Goal: Task Accomplishment & Management: Complete application form

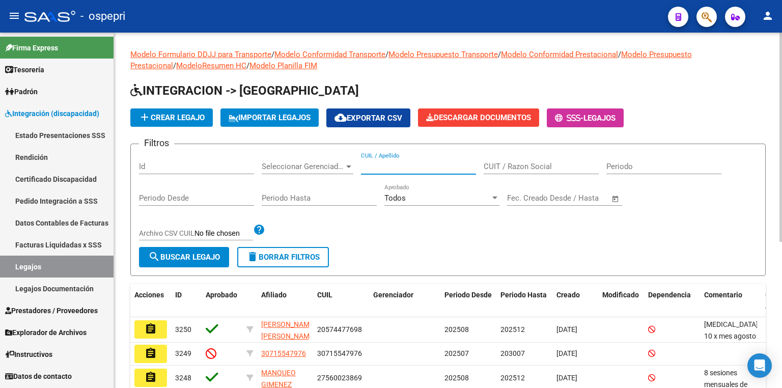
click at [411, 166] on input "CUIL / Apellido" at bounding box center [418, 166] width 115 height 9
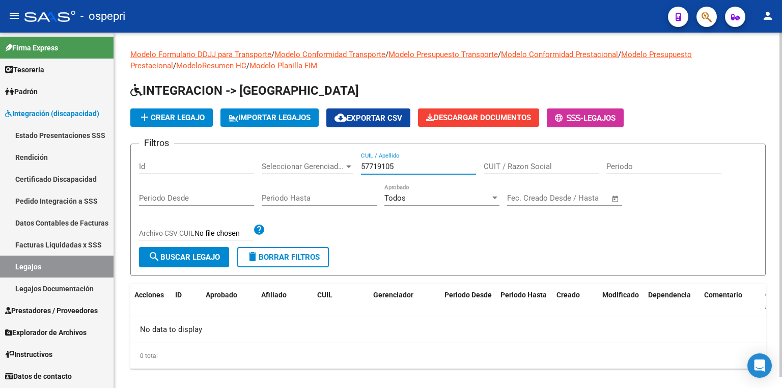
type input "57719105"
click at [170, 116] on span "add Crear Legajo" at bounding box center [171, 117] width 66 height 9
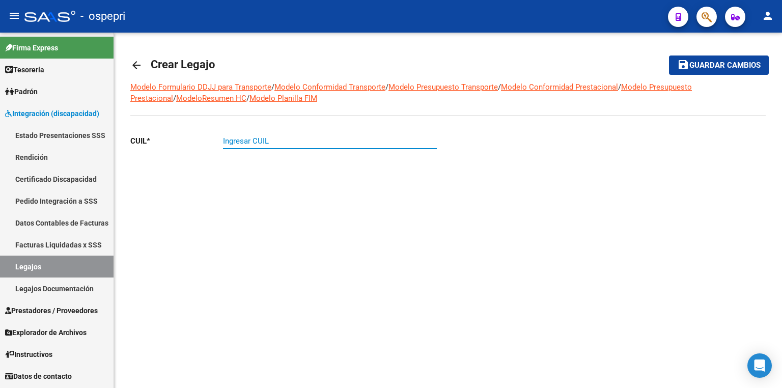
click at [259, 142] on input "Ingresar CUIL" at bounding box center [330, 140] width 214 height 9
type input "27-57719105-6"
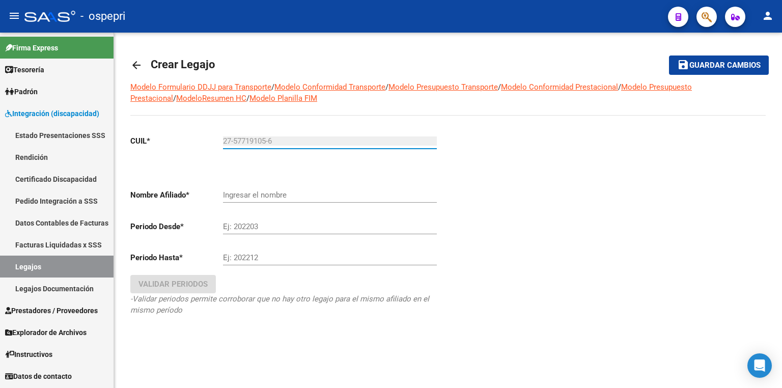
type input "[PERSON_NAME] [PERSON_NAME]"
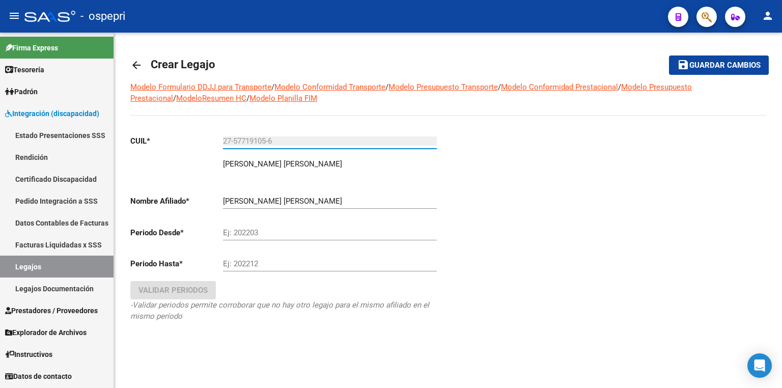
type input "27-57719105-6"
click at [261, 234] on input "Ej: 202203" at bounding box center [330, 232] width 214 height 9
type input "202508"
click at [256, 263] on input "Ej: 202212" at bounding box center [330, 263] width 214 height 9
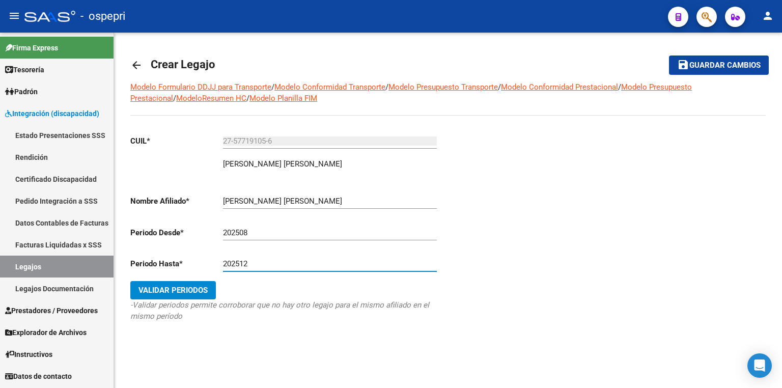
type input "202512"
click at [202, 292] on span "Validar Periodos" at bounding box center [172, 289] width 69 height 9
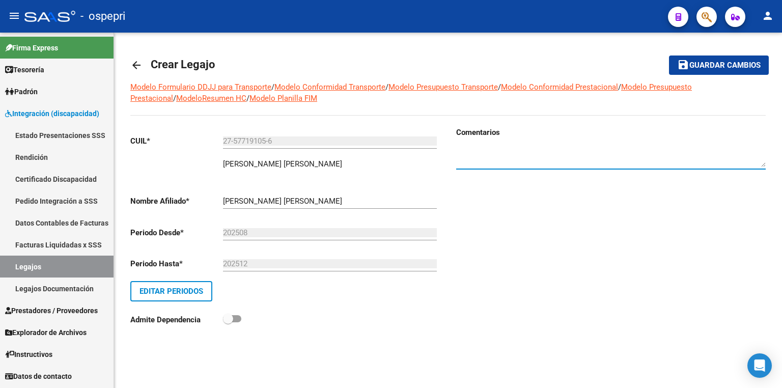
click at [492, 149] on textarea at bounding box center [610, 157] width 309 height 20
click at [696, 64] on span "Guardar cambios" at bounding box center [724, 65] width 71 height 9
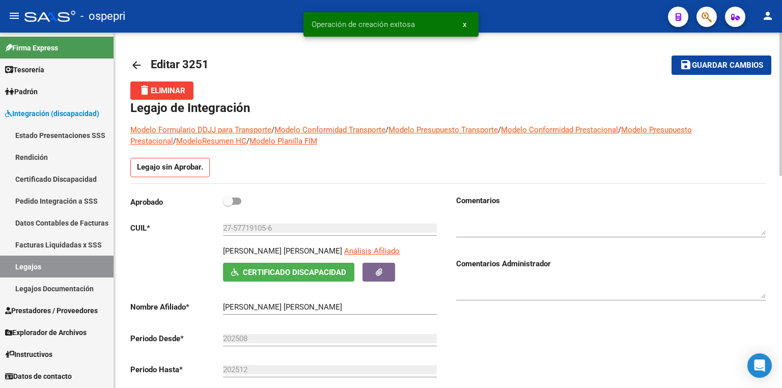
click at [238, 199] on span at bounding box center [232, 200] width 18 height 7
click at [228, 205] on input "checkbox" at bounding box center [227, 205] width 1 height 1
checkbox input "true"
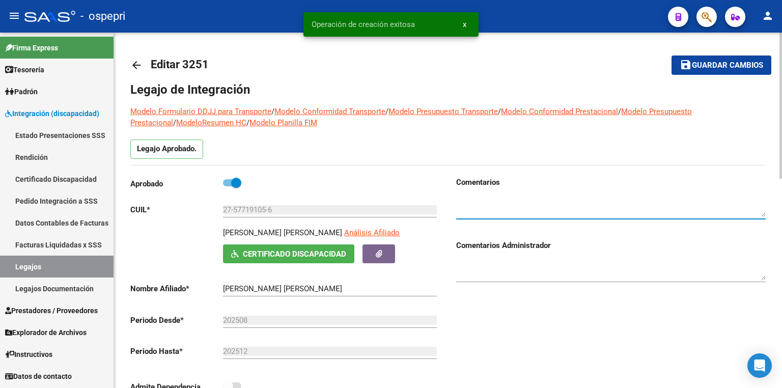
click at [487, 203] on textarea at bounding box center [610, 206] width 309 height 20
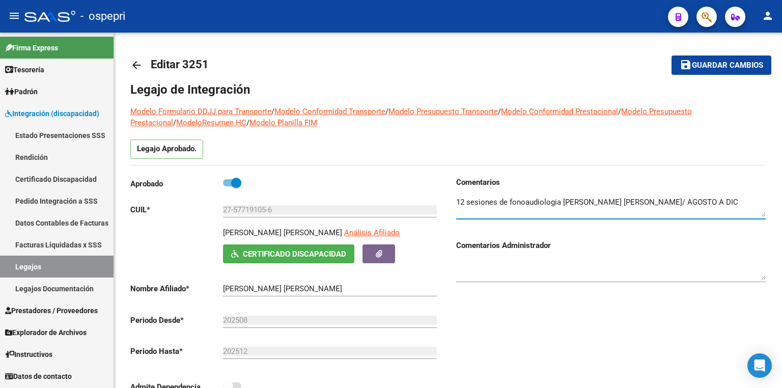
type textarea "12 sesiones de fonoaudiologia [PERSON_NAME] [PERSON_NAME]/ AGOSTO A DIC"
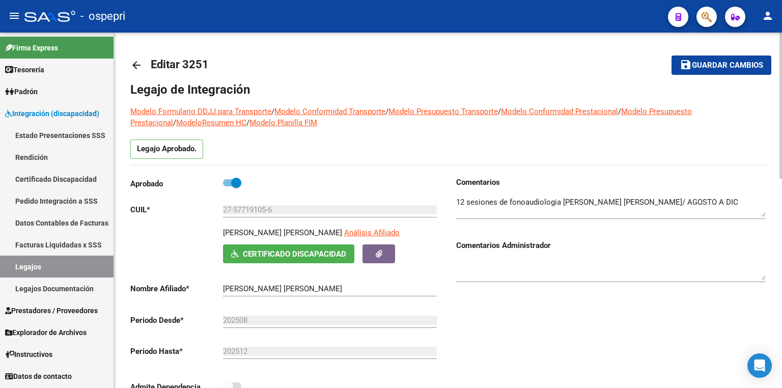
click at [537, 56] on mat-toolbar-row "arrow_back Editar 3251" at bounding box center [377, 65] width 495 height 33
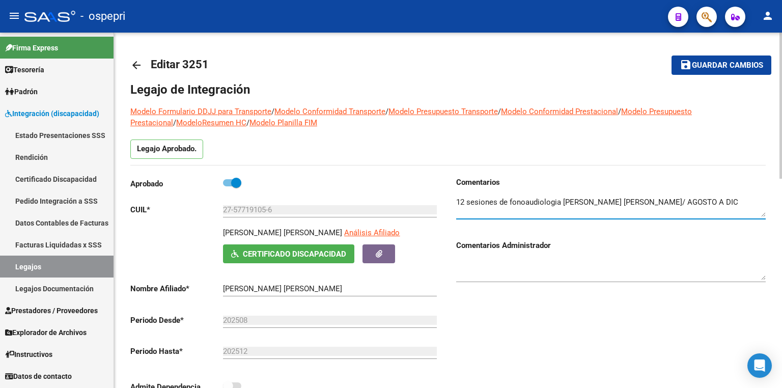
drag, startPoint x: 546, startPoint y: 0, endPoint x: 536, endPoint y: 200, distance: 200.2
click at [536, 200] on textarea at bounding box center [610, 206] width 309 height 20
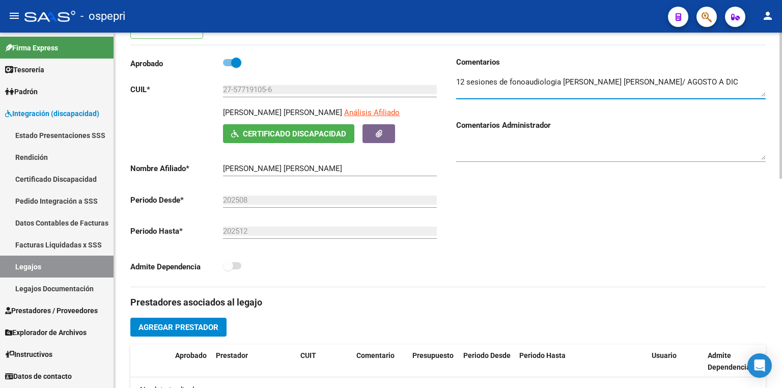
scroll to position [163, 0]
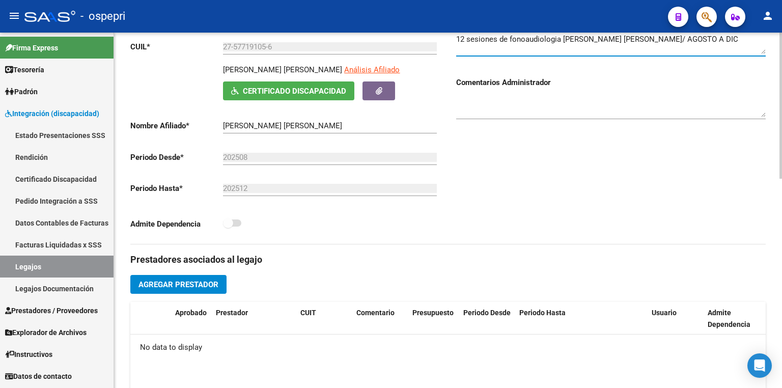
click at [196, 281] on span "Agregar Prestador" at bounding box center [178, 284] width 80 height 9
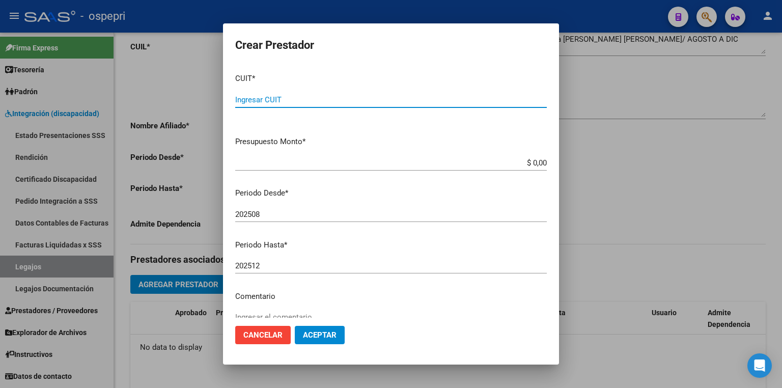
paste input "27-31252042-2"
type input "27-31252042-2"
click at [322, 332] on span "Aceptar" at bounding box center [320, 334] width 34 height 9
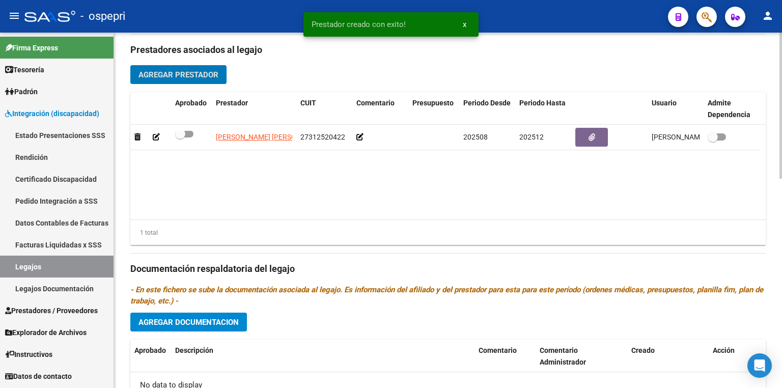
scroll to position [407, 0]
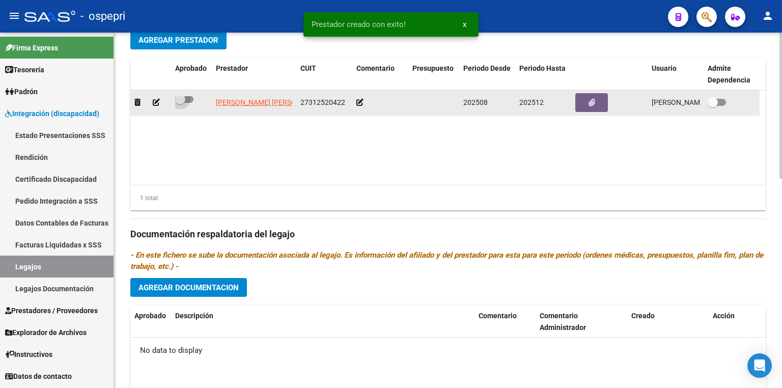
click at [189, 97] on span at bounding box center [184, 99] width 18 height 7
click at [180, 103] on input "checkbox" at bounding box center [180, 103] width 1 height 1
checkbox input "true"
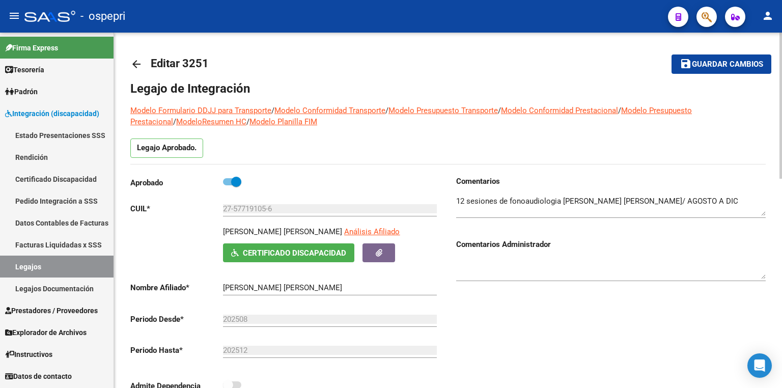
scroll to position [0, 0]
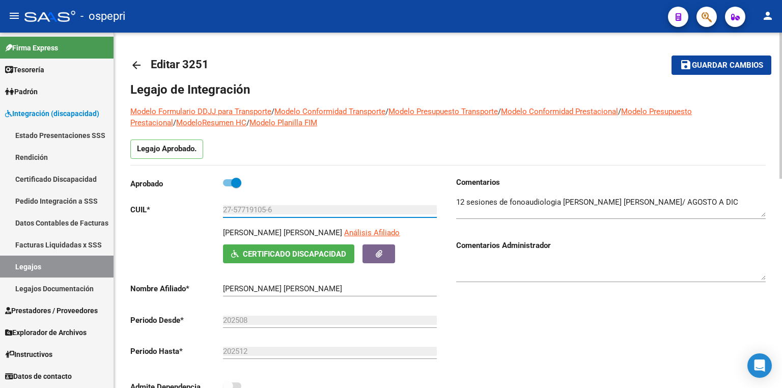
drag, startPoint x: 282, startPoint y: 208, endPoint x: 138, endPoint y: 204, distance: 144.1
click at [564, 296] on div "Comentarios Comentarios Administrador" at bounding box center [607, 292] width 318 height 230
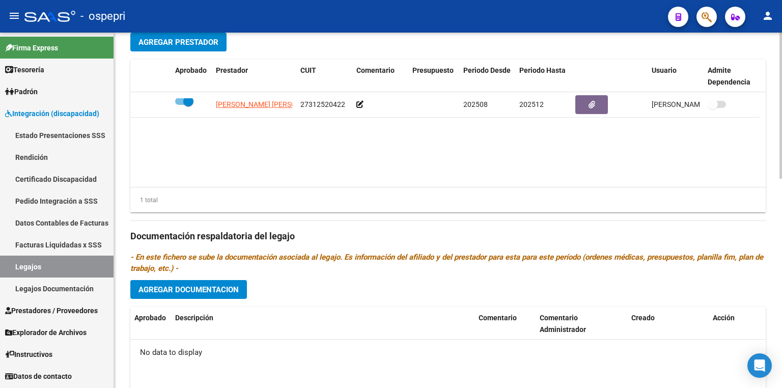
scroll to position [489, 0]
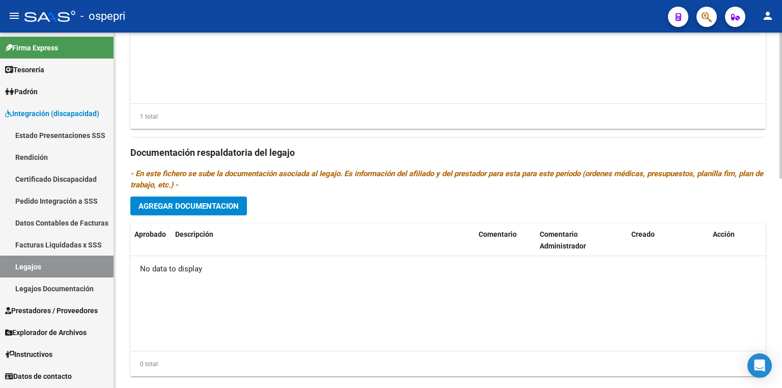
click at [222, 207] on span "Agregar Documentacion" at bounding box center [188, 206] width 100 height 9
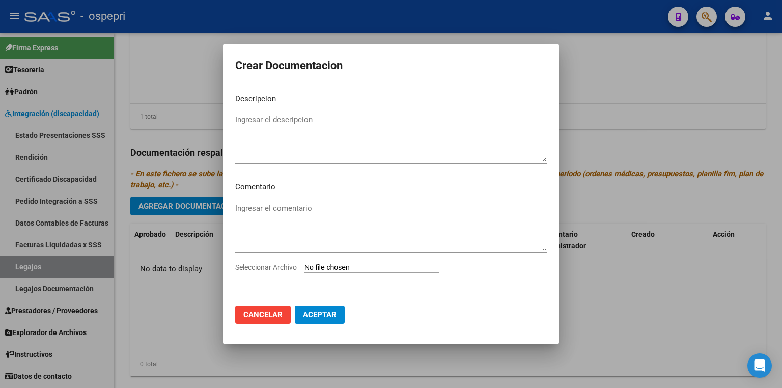
click at [354, 266] on input "Seleccionar Archivo" at bounding box center [371, 268] width 135 height 10
type input "C:\fakepath\27577191056.pdf"
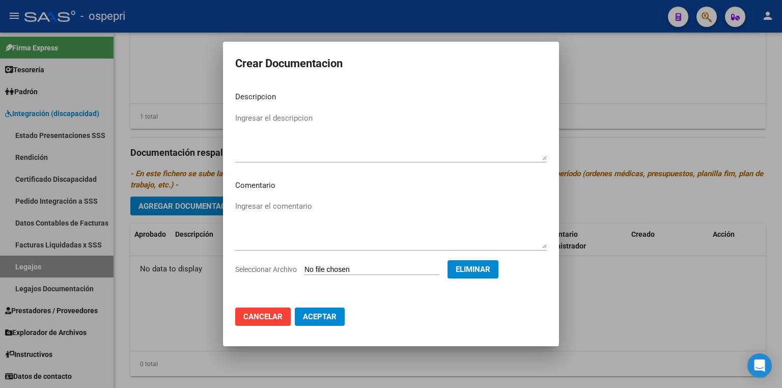
click at [320, 320] on span "Aceptar" at bounding box center [320, 316] width 34 height 9
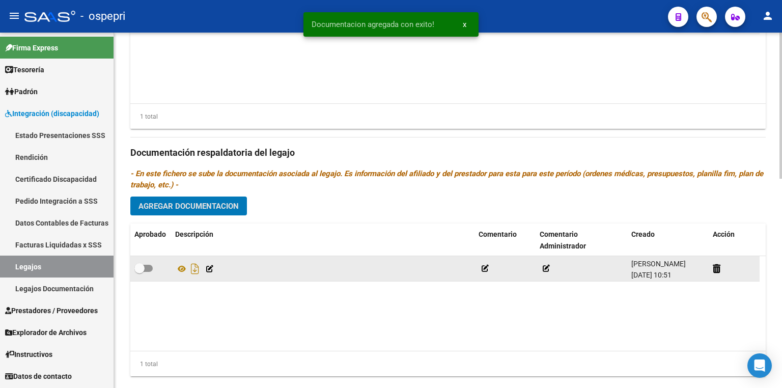
click at [149, 267] on span at bounding box center [143, 268] width 18 height 7
click at [139, 272] on input "checkbox" at bounding box center [139, 272] width 1 height 1
checkbox input "true"
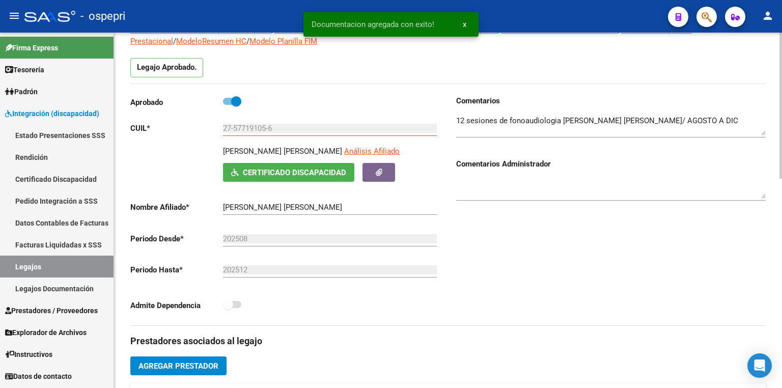
scroll to position [0, 0]
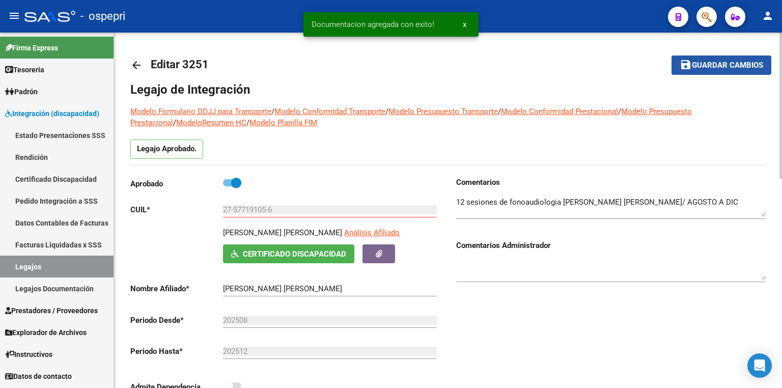
drag, startPoint x: 734, startPoint y: 67, endPoint x: 495, endPoint y: 5, distance: 247.6
click at [734, 67] on span "Guardar cambios" at bounding box center [727, 65] width 71 height 9
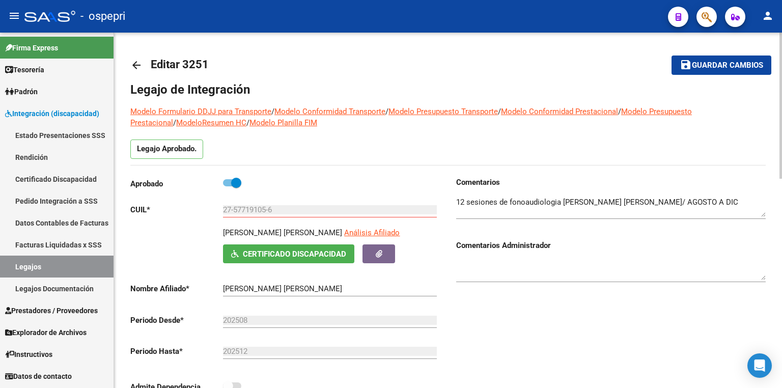
click at [744, 64] on span "Guardar cambios" at bounding box center [727, 65] width 71 height 9
drag, startPoint x: 705, startPoint y: 68, endPoint x: 691, endPoint y: 62, distance: 15.5
click at [705, 68] on span "Guardar cambios" at bounding box center [727, 65] width 71 height 9
